Goal: Information Seeking & Learning: Check status

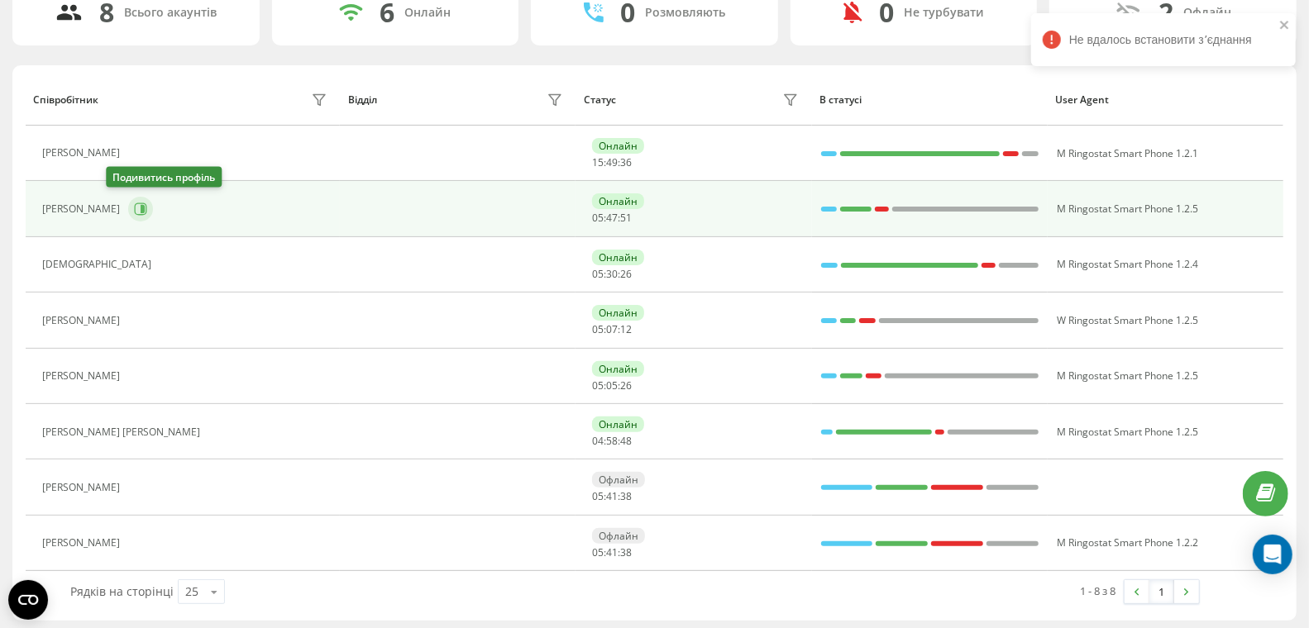
click at [135, 204] on icon at bounding box center [141, 209] width 12 height 12
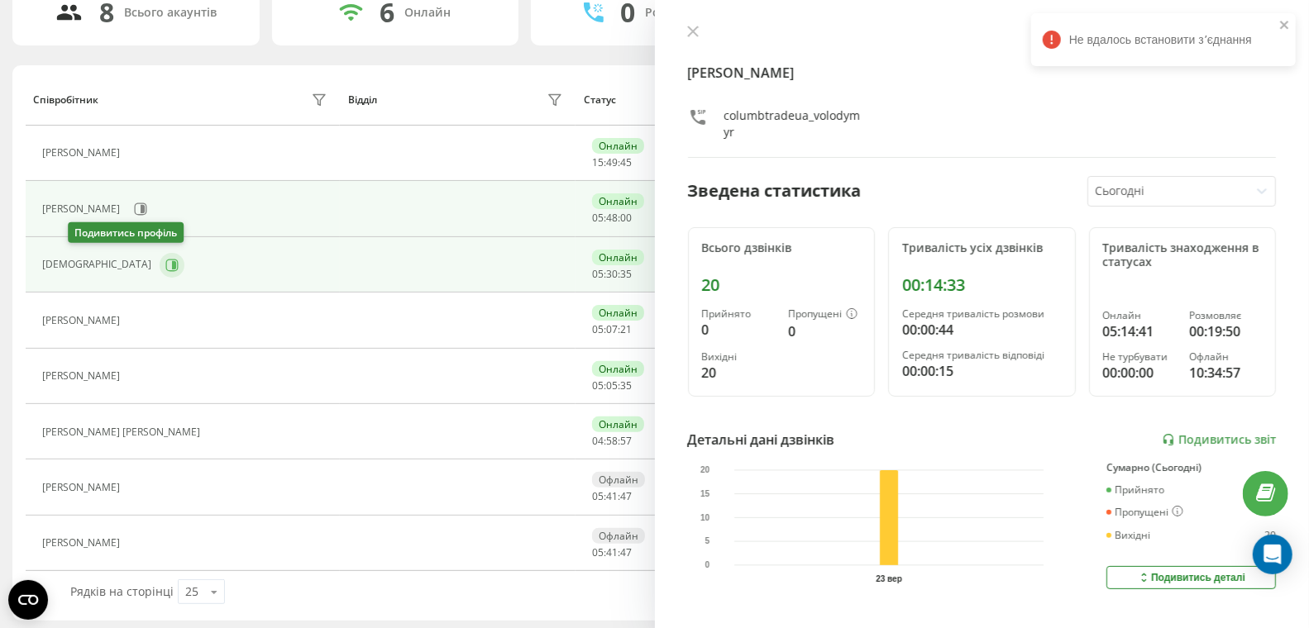
click at [166, 264] on icon at bounding box center [172, 265] width 12 height 12
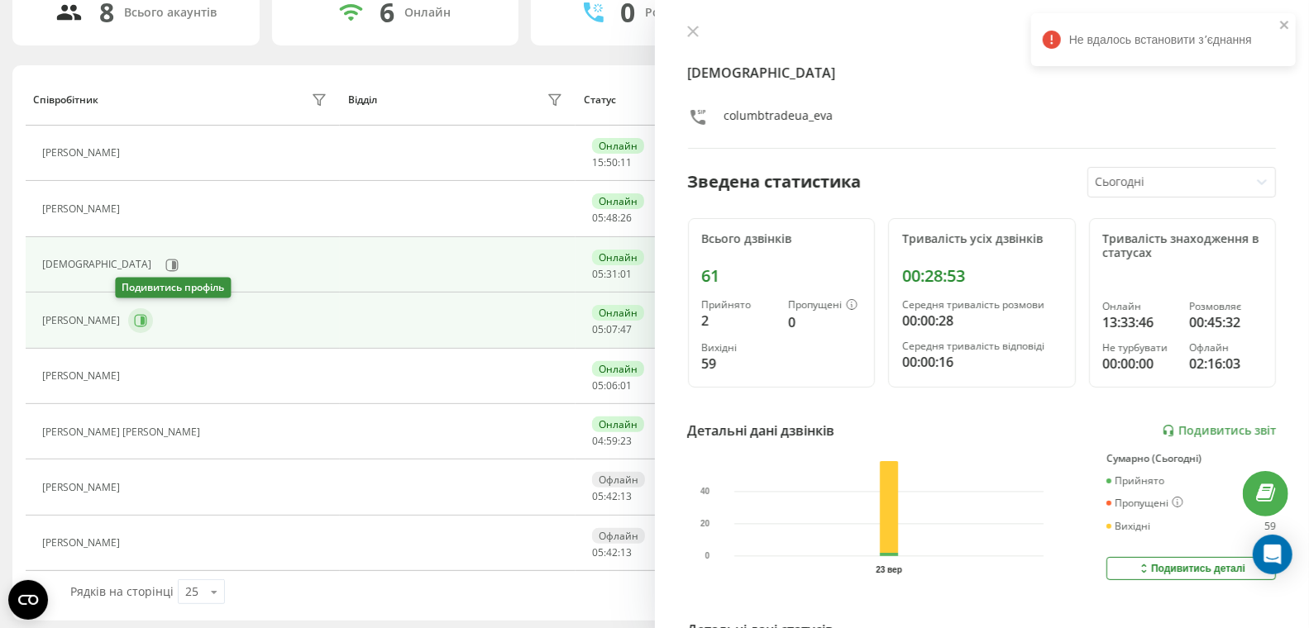
click at [141, 317] on icon at bounding box center [143, 321] width 4 height 8
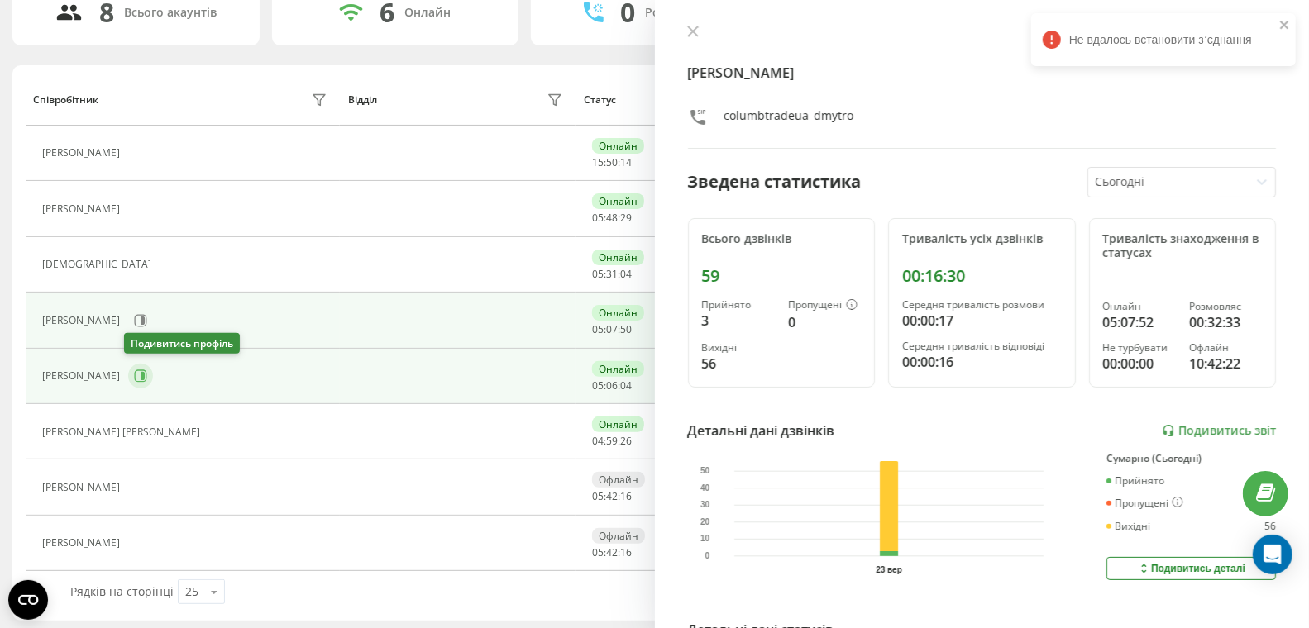
click at [141, 372] on icon at bounding box center [143, 376] width 4 height 8
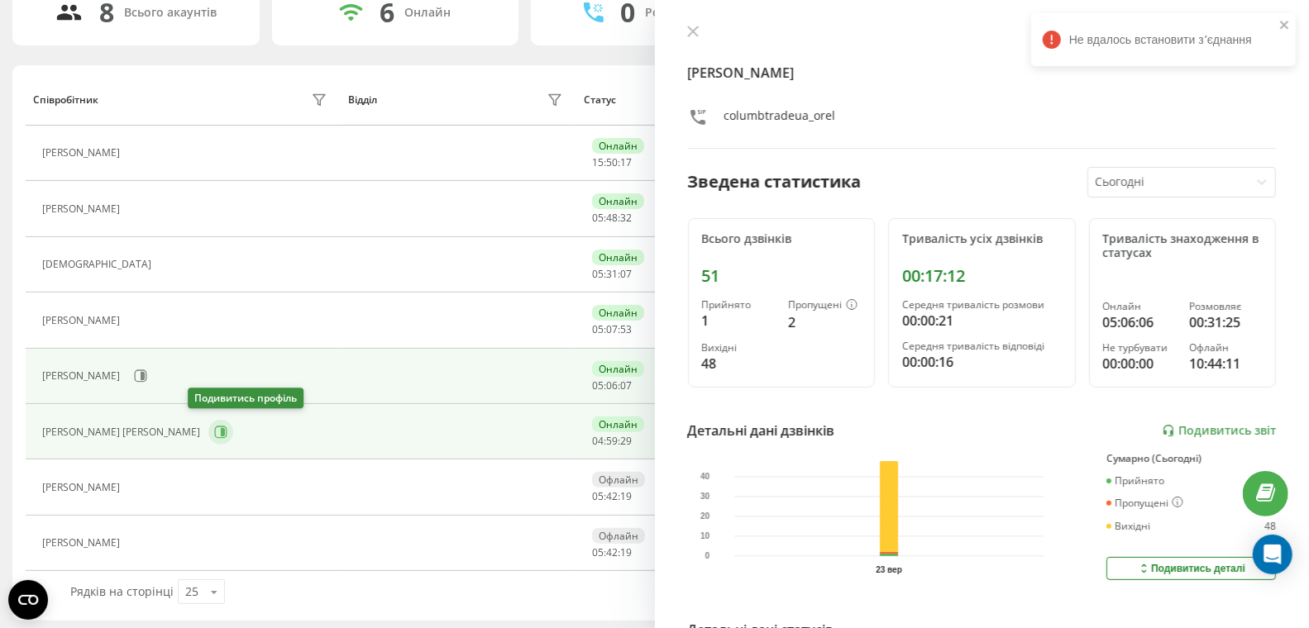
click at [214, 427] on icon at bounding box center [220, 432] width 13 height 13
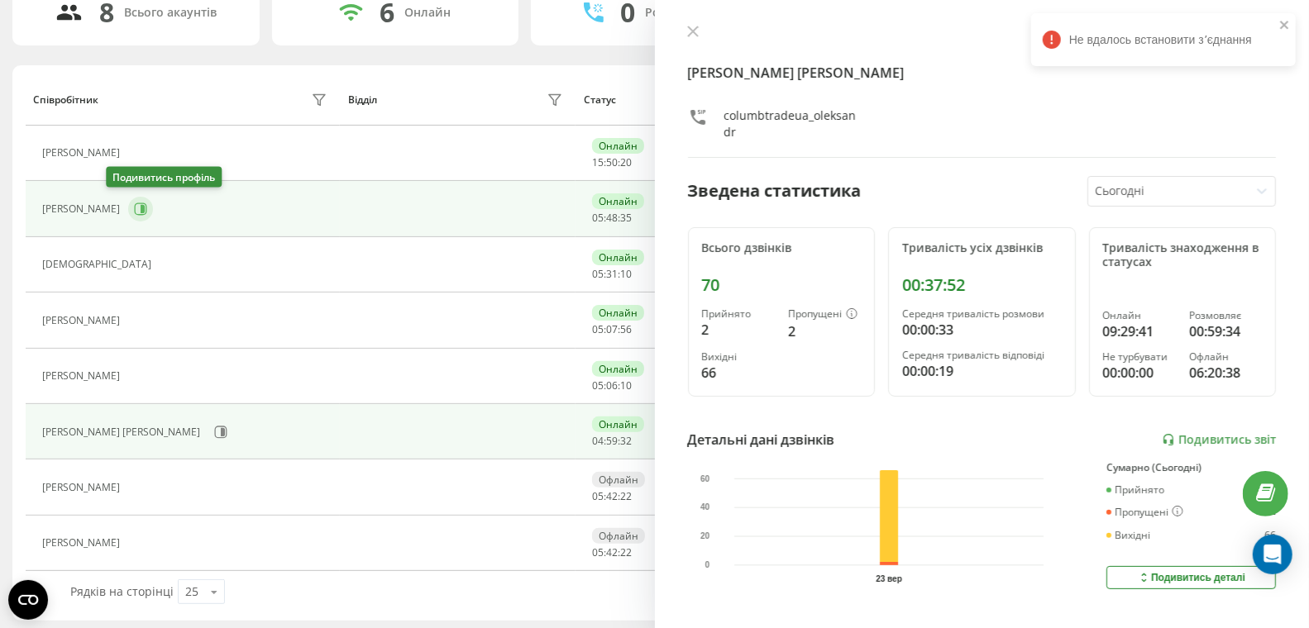
click at [134, 204] on icon at bounding box center [140, 209] width 13 height 13
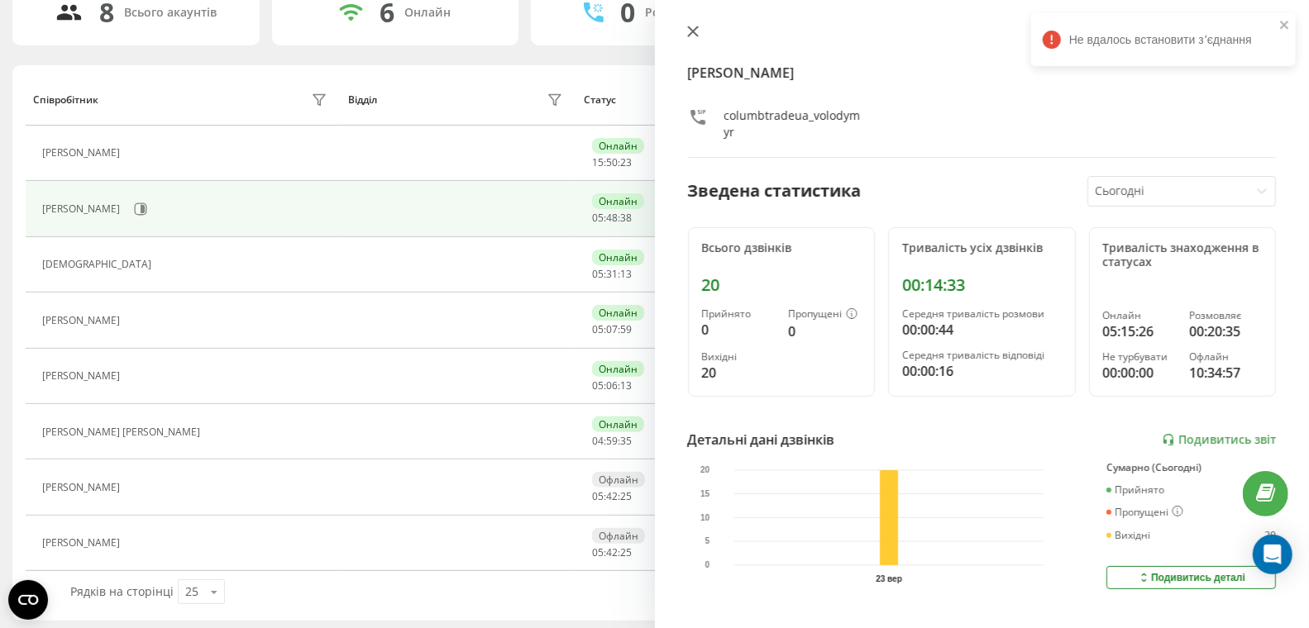
click at [692, 30] on icon at bounding box center [693, 32] width 12 height 12
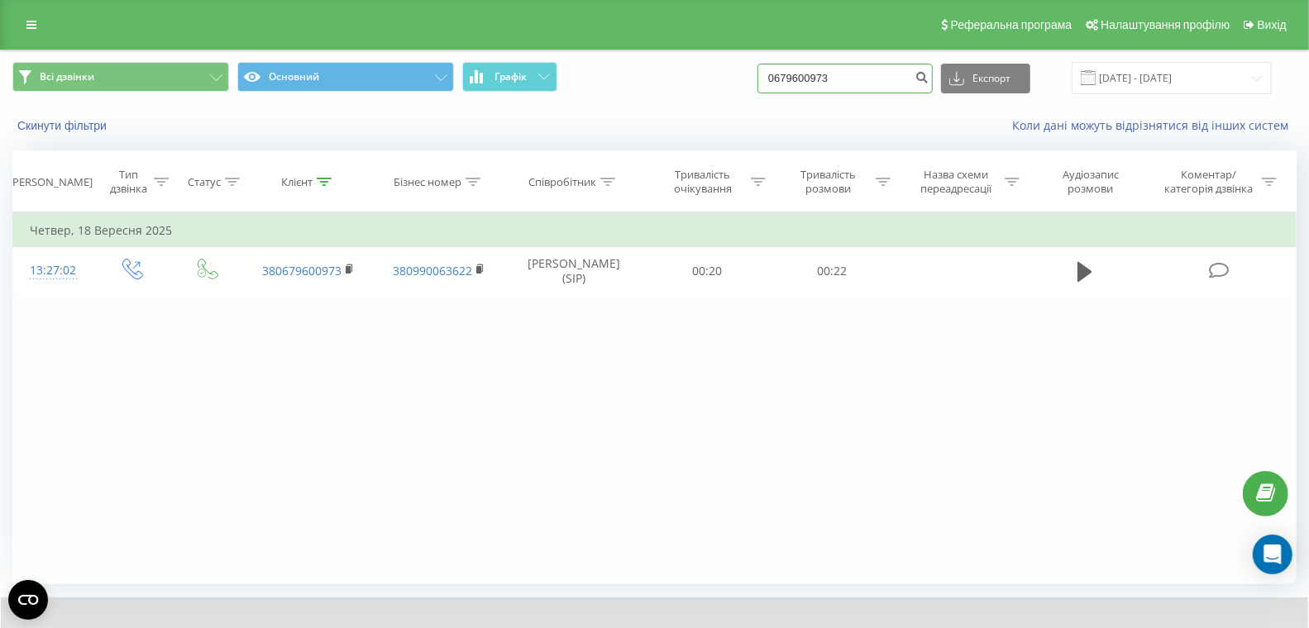
drag, startPoint x: 834, startPoint y: 69, endPoint x: 704, endPoint y: 46, distance: 132.7
click at [686, 42] on div "Реферальна програма Налаштування профілю Вихід Всі дзвінки Основний Графік 0679…" at bounding box center [654, 355] width 1309 height 710
paste input "32640867"
type input "0632640867"
click at [928, 79] on icon "submit" at bounding box center [921, 75] width 14 height 10
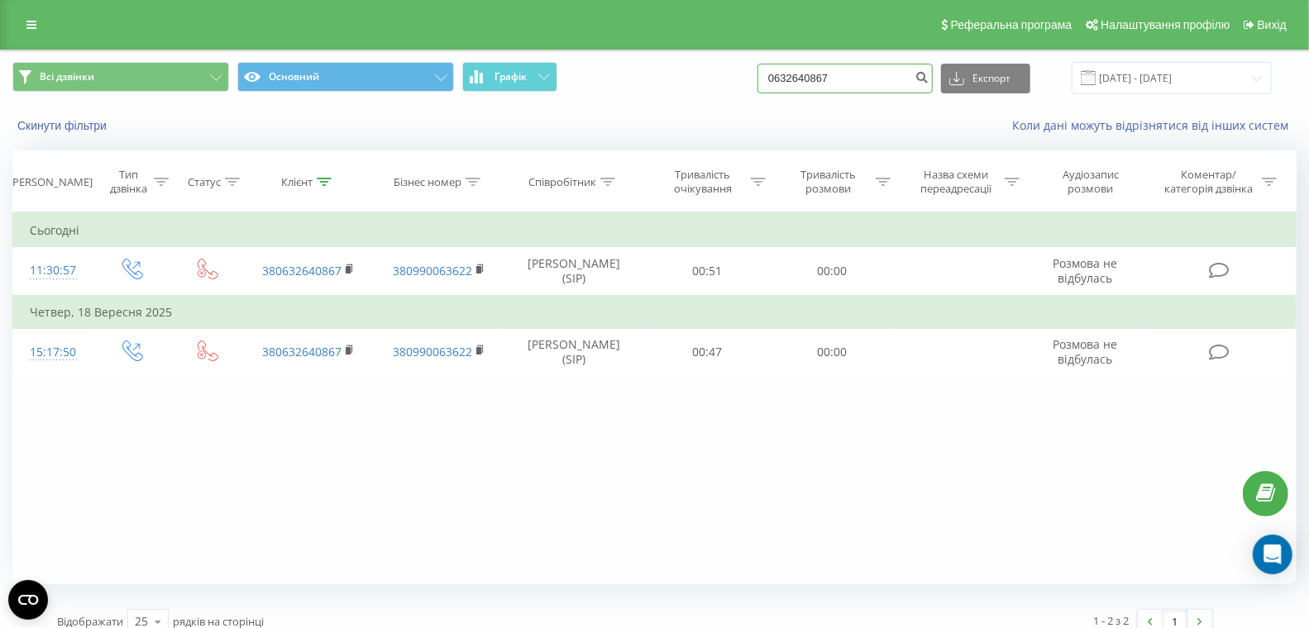
drag, startPoint x: 884, startPoint y: 79, endPoint x: 670, endPoint y: 60, distance: 214.1
click at [672, 60] on div "Всі дзвінки Основний Графік 0632640867 Експорт .csv .xls .xlsx 23.06.2025 - 23.…" at bounding box center [654, 77] width 1307 height 55
paste input "978907509"
type input "0978907509"
click at [928, 74] on icon "submit" at bounding box center [921, 75] width 14 height 10
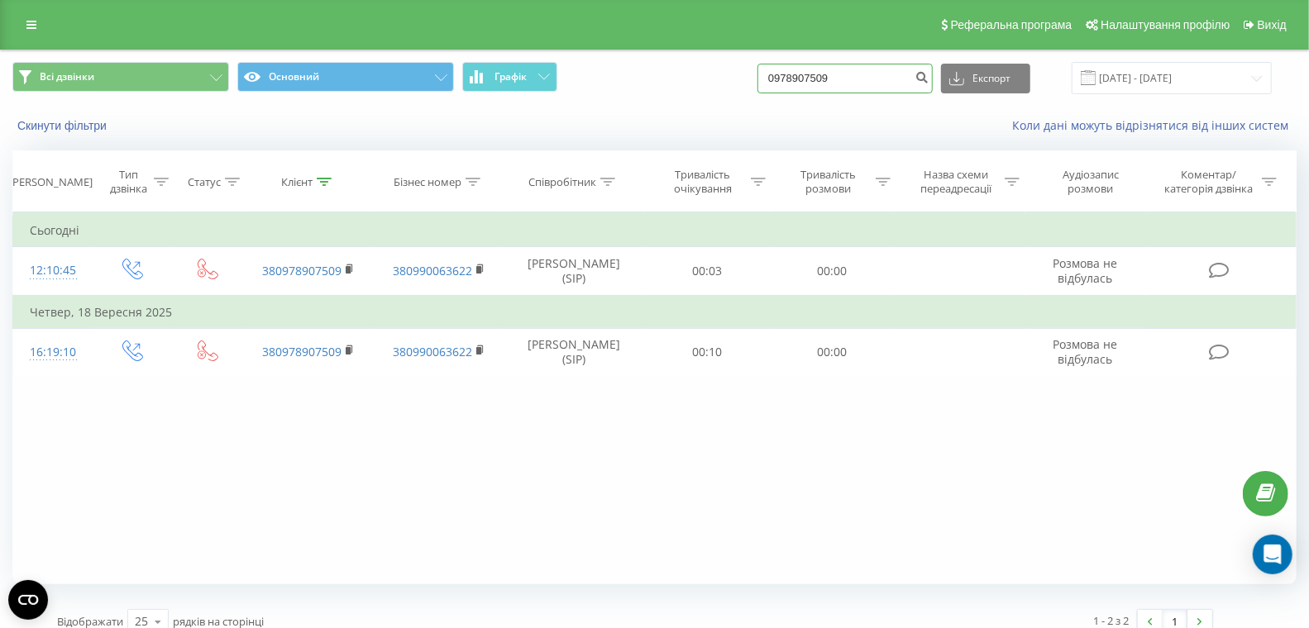
drag, startPoint x: 882, startPoint y: 82, endPoint x: 729, endPoint y: 69, distance: 153.4
click at [733, 69] on div "Всі дзвінки Основний Графік 0978907509 Експорт .csv .xls .xlsx 23.06.2025 - 23.…" at bounding box center [654, 78] width 1284 height 32
paste input "770070302"
type input "0770070302"
click at [928, 79] on icon "submit" at bounding box center [921, 75] width 14 height 10
